Goal: Task Accomplishment & Management: Use online tool/utility

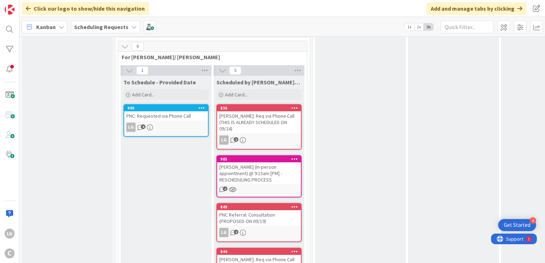
click at [171, 123] on div "LG 4" at bounding box center [166, 127] width 84 height 9
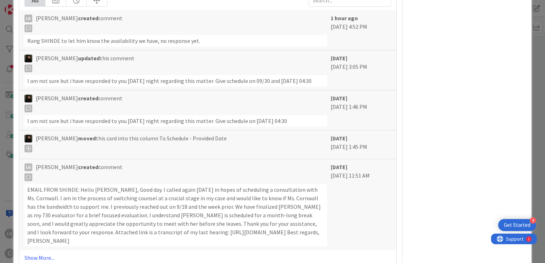
scroll to position [588, 0]
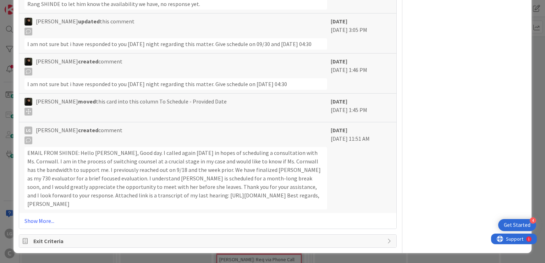
click at [44, 225] on link "Show More..." at bounding box center [208, 221] width 366 height 9
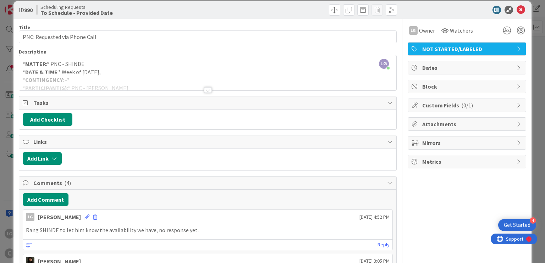
scroll to position [0, 0]
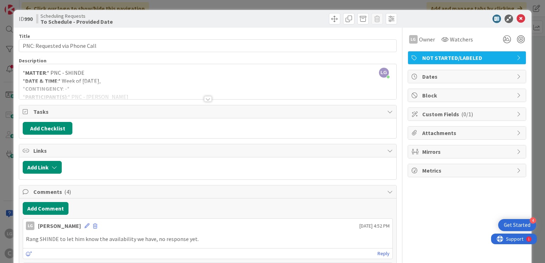
click at [207, 98] on div at bounding box center [208, 99] width 8 height 6
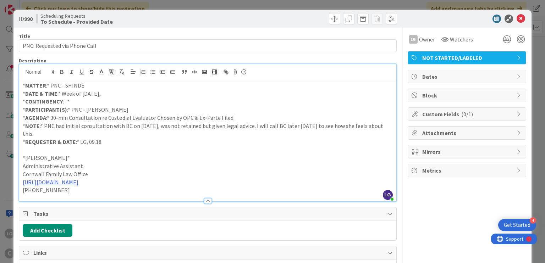
click at [87, 117] on p "* AGENDA :* 30-min Consultation re Custodial Evaluator Chosen by OPC & Ex-Parte…" at bounding box center [208, 118] width 370 height 8
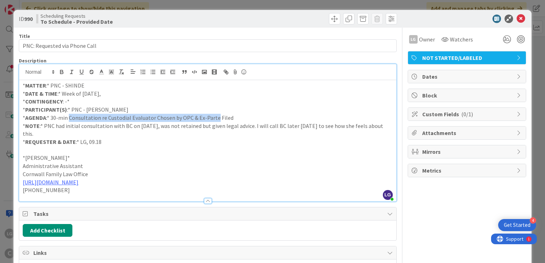
drag, startPoint x: 87, startPoint y: 117, endPoint x: 215, endPoint y: 117, distance: 128.2
click at [214, 117] on p "* AGENDA :* 30-min Consultation re Custodial Evaluator Chosen by OPC & Ex-Parte…" at bounding box center [208, 118] width 370 height 8
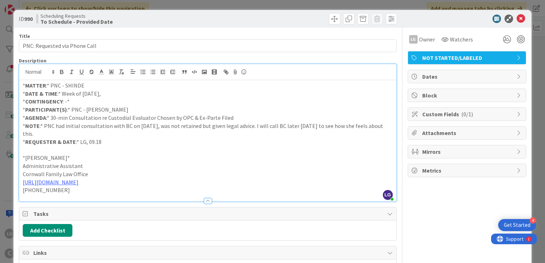
click at [220, 117] on p "* AGENDA :* 30-min Consultation re Custodial Evaluator Chosen by OPC & Ex-Parte…" at bounding box center [208, 118] width 370 height 8
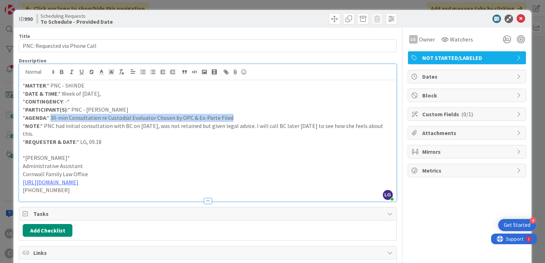
drag, startPoint x: 220, startPoint y: 117, endPoint x: 52, endPoint y: 118, distance: 168.0
click at [52, 118] on p "* AGENDA :* 30-min Consultation re Custodial Evaluator Chosen by OPC & Ex-Parte…" at bounding box center [208, 118] width 370 height 8
copy p "30-min Consultation re Custodial Evaluator Chosen by OPC & Ex-Parte Filed"
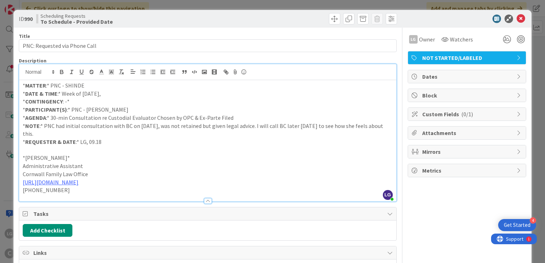
click at [208, 103] on p "* CONTINGENCY : -*" at bounding box center [208, 102] width 370 height 8
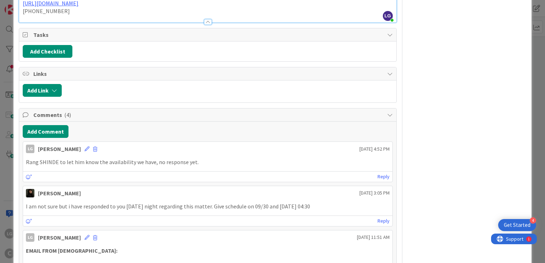
scroll to position [213, 0]
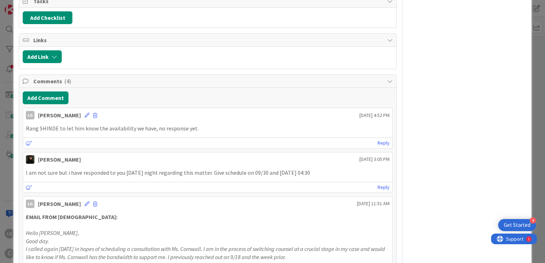
drag, startPoint x: 117, startPoint y: 117, endPoint x: 179, endPoint y: 120, distance: 61.5
click at [172, 125] on p "Rang SHINDE to let him know the availability we have, no response yet." at bounding box center [208, 129] width 364 height 8
click at [179, 125] on p "Rang SHINDE to let him know the availability we have, no response yet." at bounding box center [208, 129] width 364 height 8
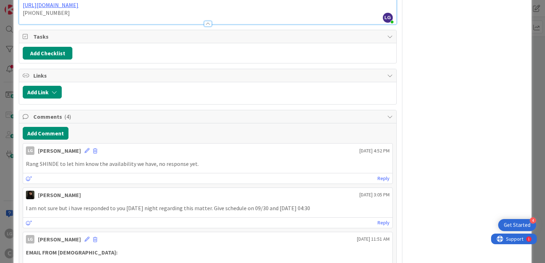
scroll to position [142, 0]
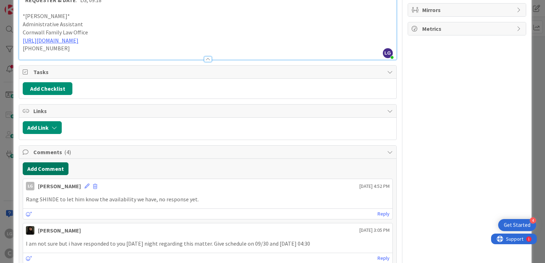
click at [40, 163] on button "Add Comment" at bounding box center [46, 169] width 46 height 13
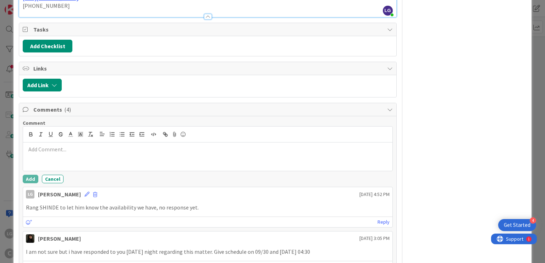
scroll to position [213, 0]
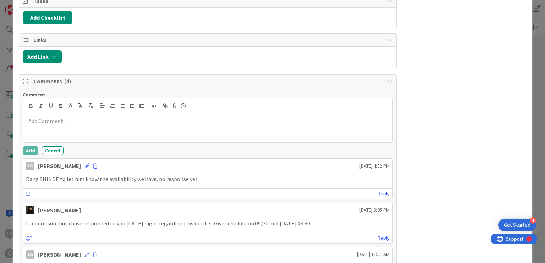
click at [203, 203] on div "[PERSON_NAME] [DATE] 3:05 PM" at bounding box center [207, 208] width 369 height 11
click at [125, 159] on div "LG [PERSON_NAME] [DATE] 4:52 PM" at bounding box center [207, 164] width 369 height 11
click at [85, 164] on icon at bounding box center [87, 166] width 5 height 5
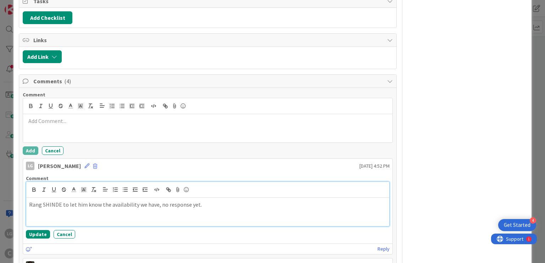
click at [219, 201] on p "Rang SHINDE to let him know the availability we have, no response yet." at bounding box center [207, 205] width 357 height 8
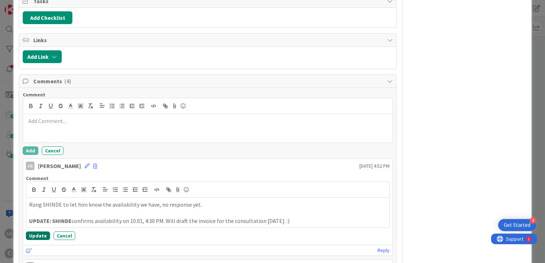
click at [36, 232] on button "Update" at bounding box center [38, 236] width 24 height 9
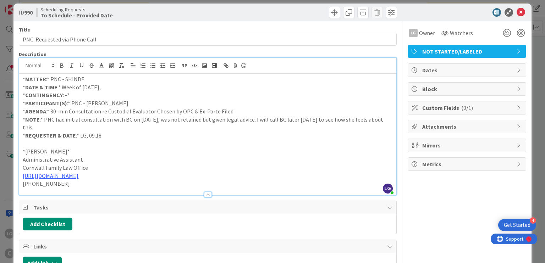
scroll to position [0, 0]
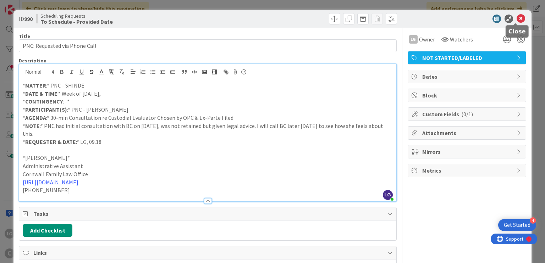
click at [517, 17] on icon at bounding box center [521, 19] width 9 height 9
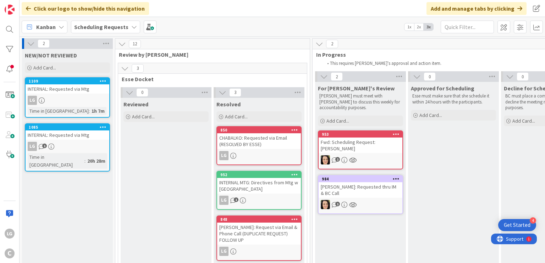
click at [82, 132] on div "INTERNAL: Requested via Mtg" at bounding box center [68, 135] width 84 height 9
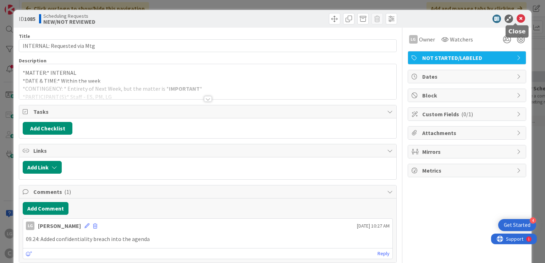
click at [521, 20] on div at bounding box center [464, 19] width 126 height 9
click at [518, 19] on icon at bounding box center [521, 19] width 9 height 9
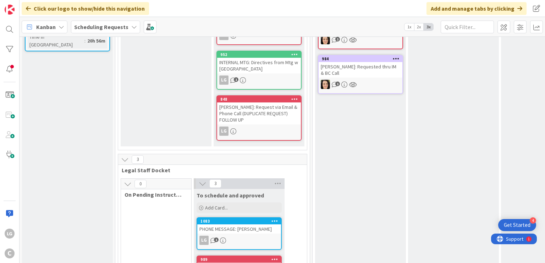
scroll to position [20, 0]
